Goal: Navigation & Orientation: Understand site structure

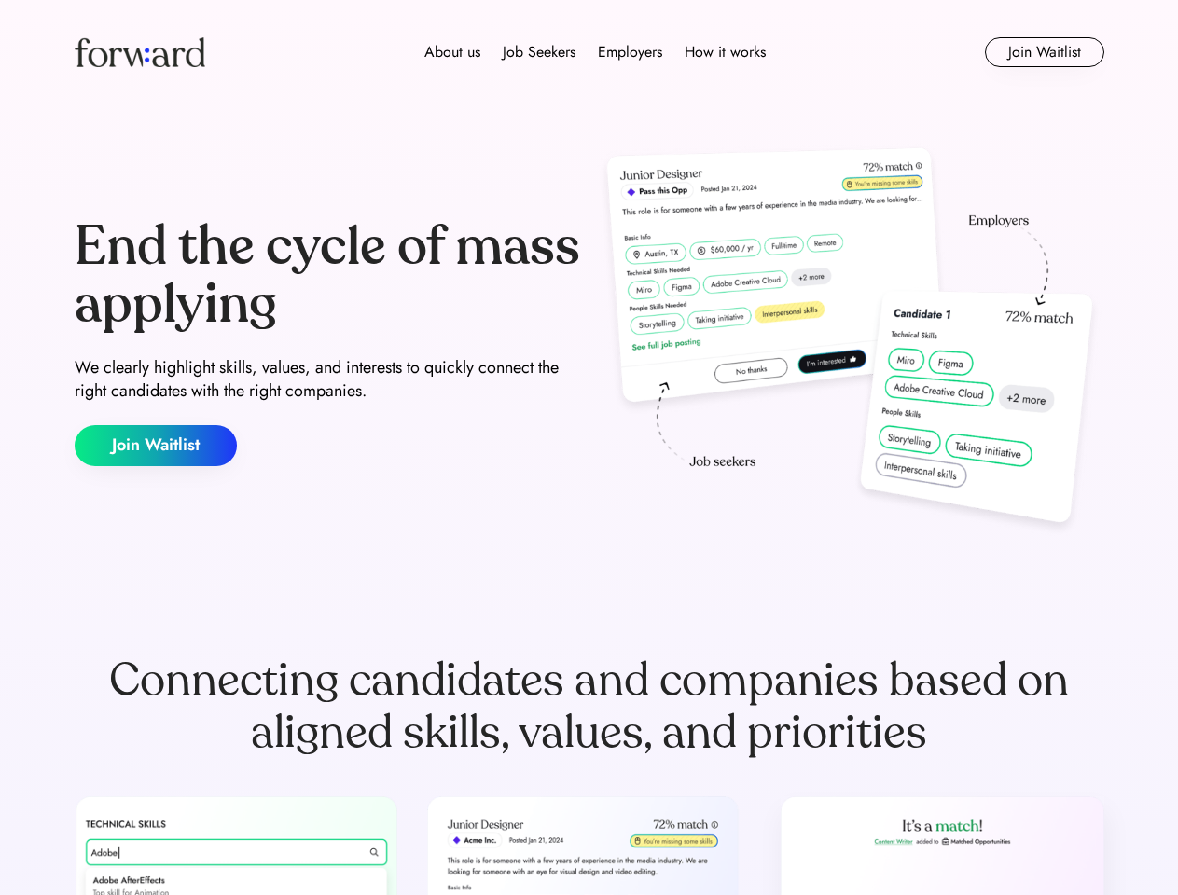
click at [589, 448] on div "End the cycle of mass applying We clearly highlight skills, values, and interes…" at bounding box center [590, 342] width 1030 height 401
click at [590, 52] on div "About us Job Seekers Employers How it works" at bounding box center [595, 52] width 735 height 22
click at [140, 52] on img at bounding box center [140, 52] width 131 height 30
click at [598, 52] on div "Employers" at bounding box center [630, 52] width 64 height 22
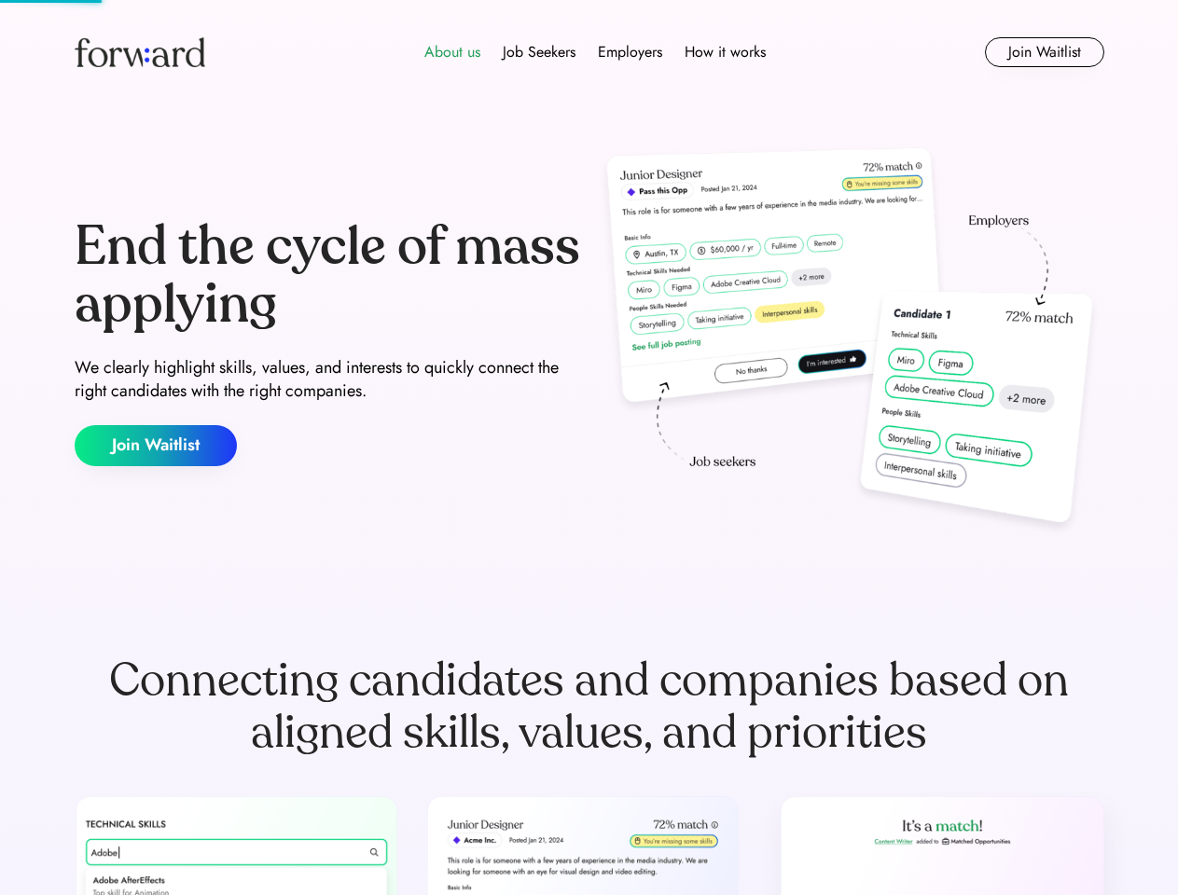
click at [451, 52] on div "About us" at bounding box center [452, 52] width 56 height 22
click at [537, 52] on div "Job Seekers" at bounding box center [539, 52] width 73 height 22
click at [627, 52] on div "Employers" at bounding box center [630, 52] width 64 height 22
click at [722, 52] on div "How it works" at bounding box center [725, 52] width 81 height 22
